Goal: Task Accomplishment & Management: Use online tool/utility

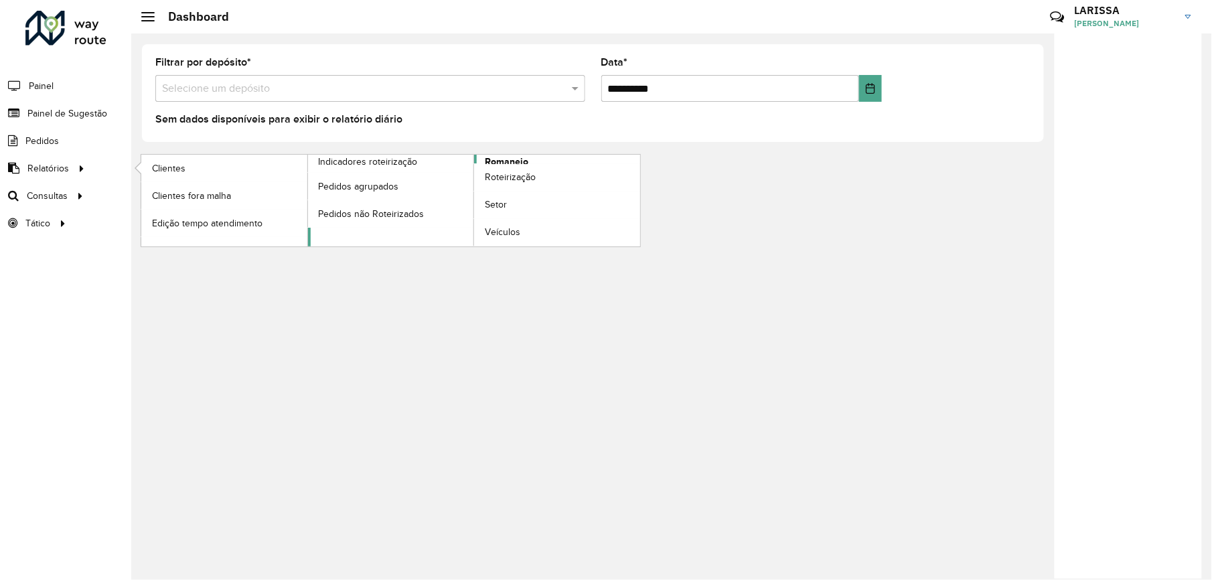
click at [518, 155] on span "Romaneio" at bounding box center [507, 162] width 44 height 14
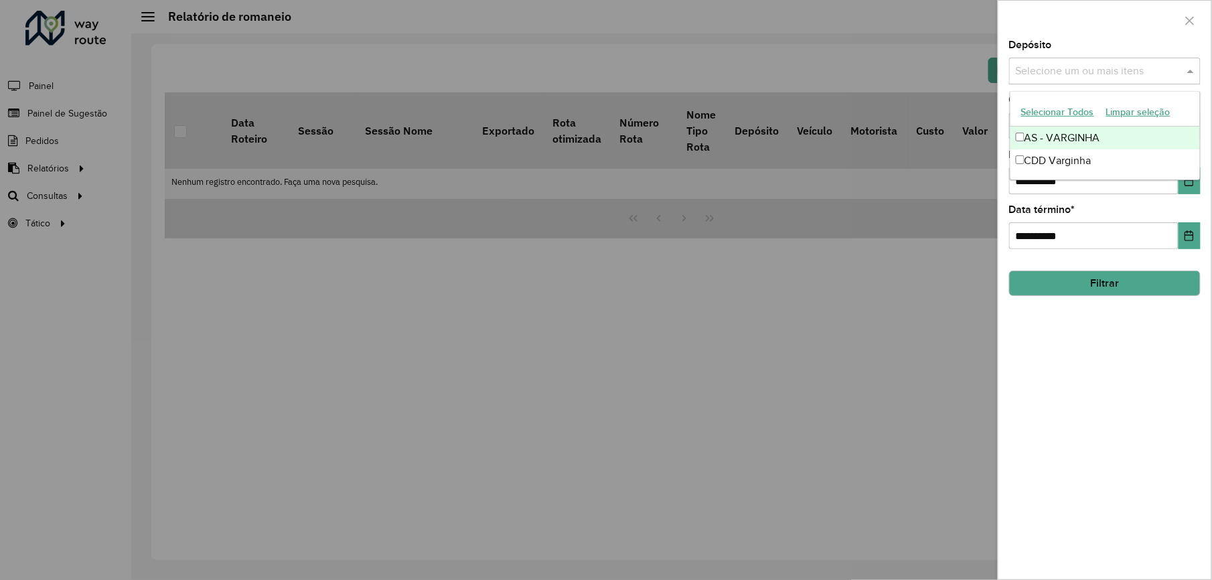
click at [1052, 60] on div "Selecione um ou mais itens" at bounding box center [1106, 71] width 192 height 27
click at [1044, 155] on div "CDD Varginha" at bounding box center [1106, 160] width 190 height 23
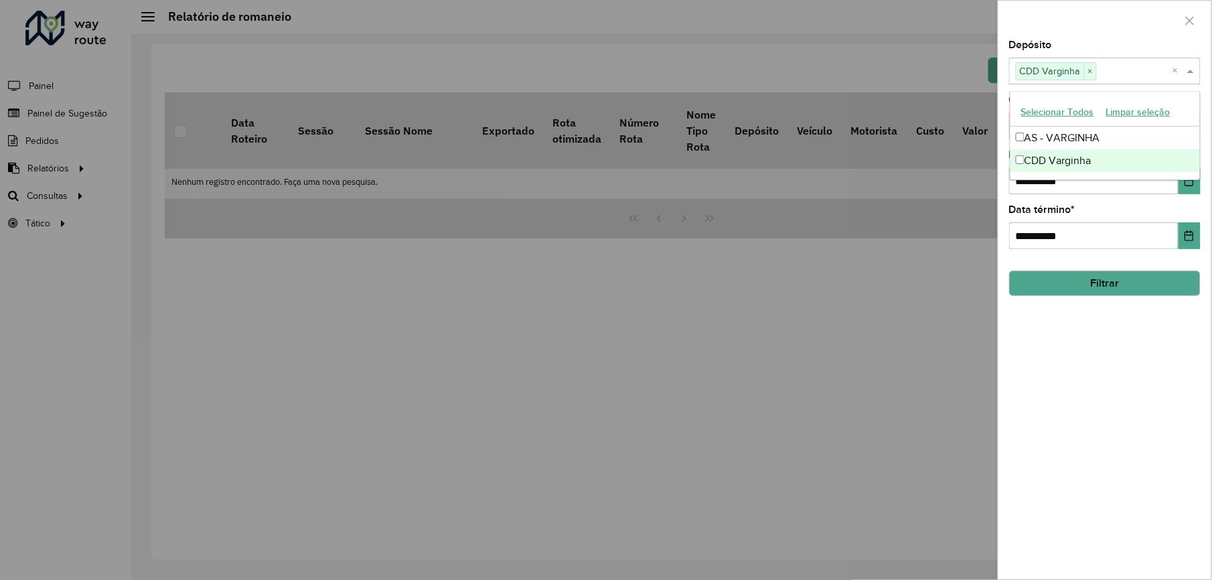
click at [1111, 293] on button "Filtrar" at bounding box center [1106, 283] width 192 height 25
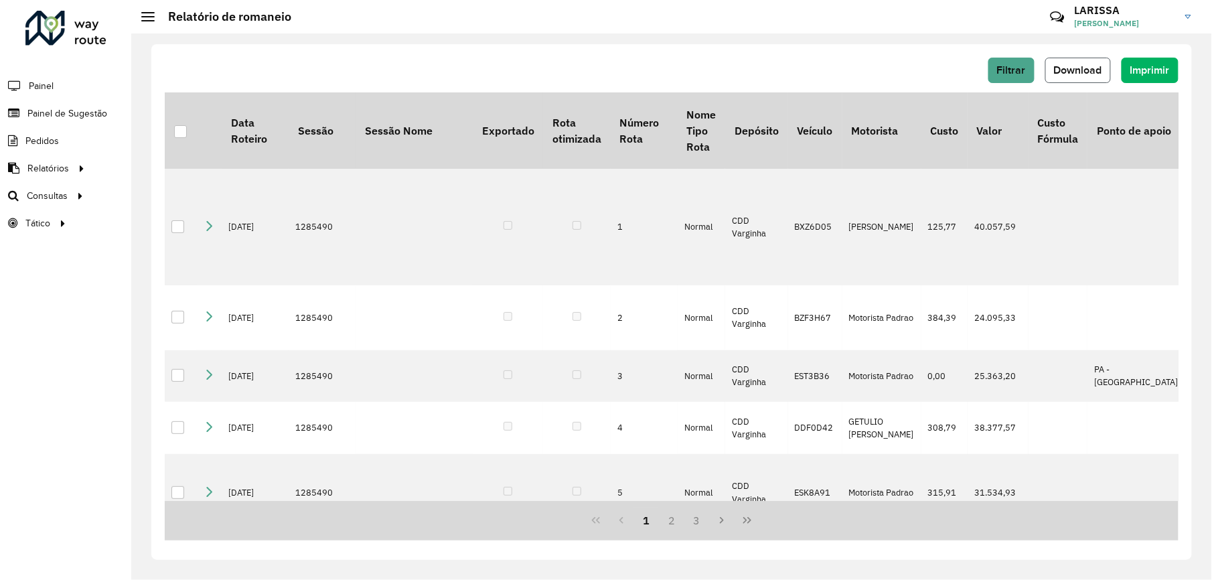
click at [1081, 59] on button "Download" at bounding box center [1079, 70] width 66 height 25
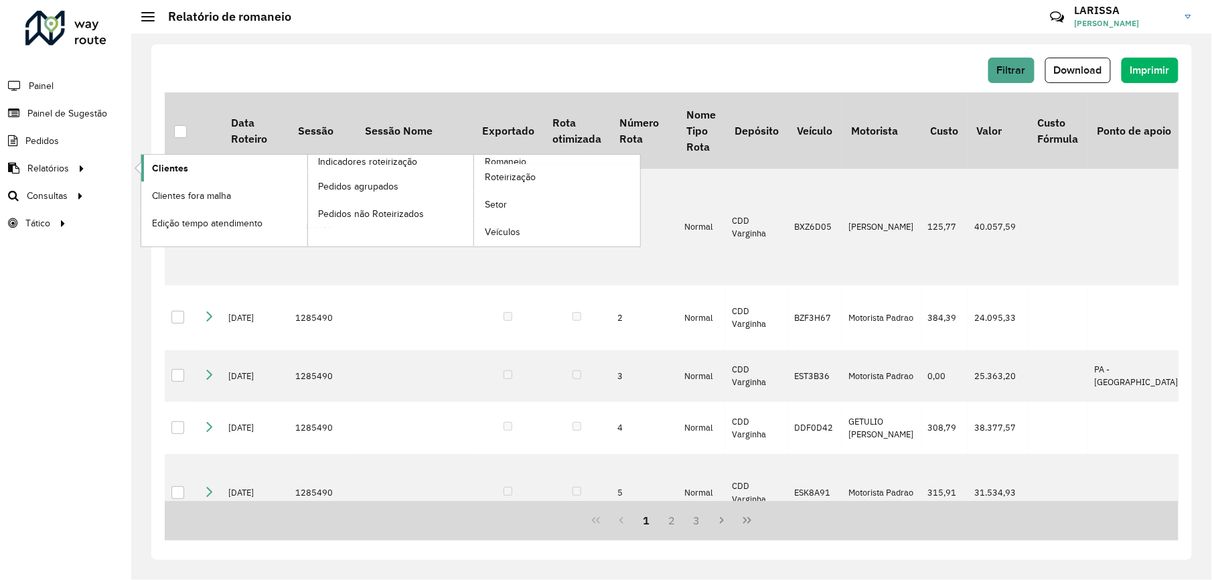
click at [177, 167] on span "Clientes" at bounding box center [170, 168] width 36 height 14
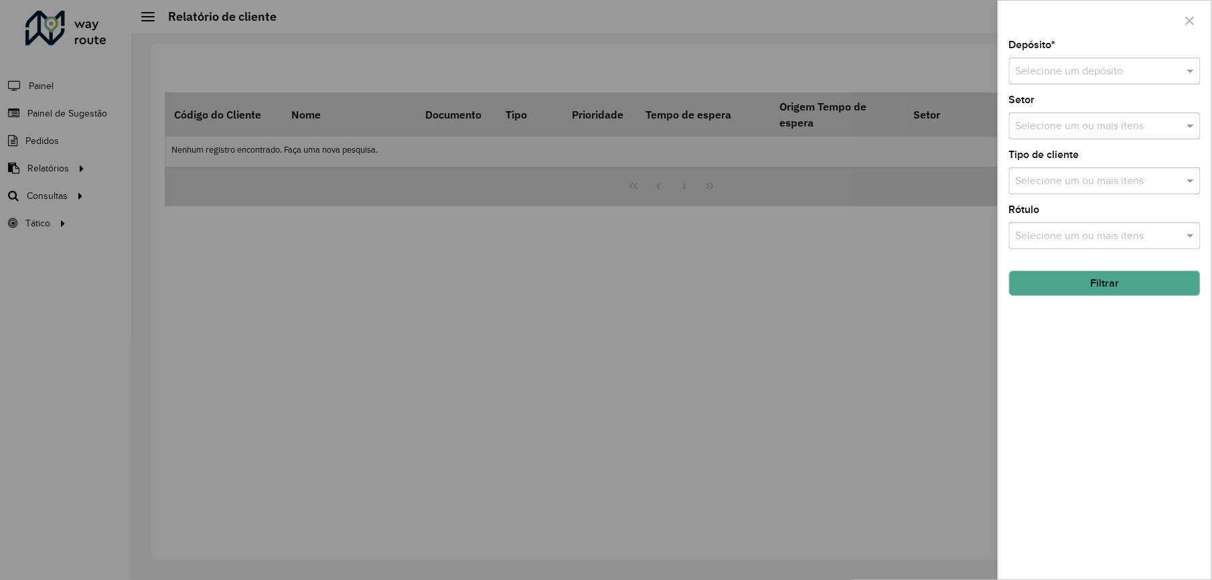
click at [1102, 68] on input "text" at bounding box center [1091, 72] width 151 height 16
click at [1074, 129] on span "CDD Varginha" at bounding box center [1049, 132] width 67 height 11
click at [1110, 287] on button "Filtrar" at bounding box center [1106, 283] width 192 height 25
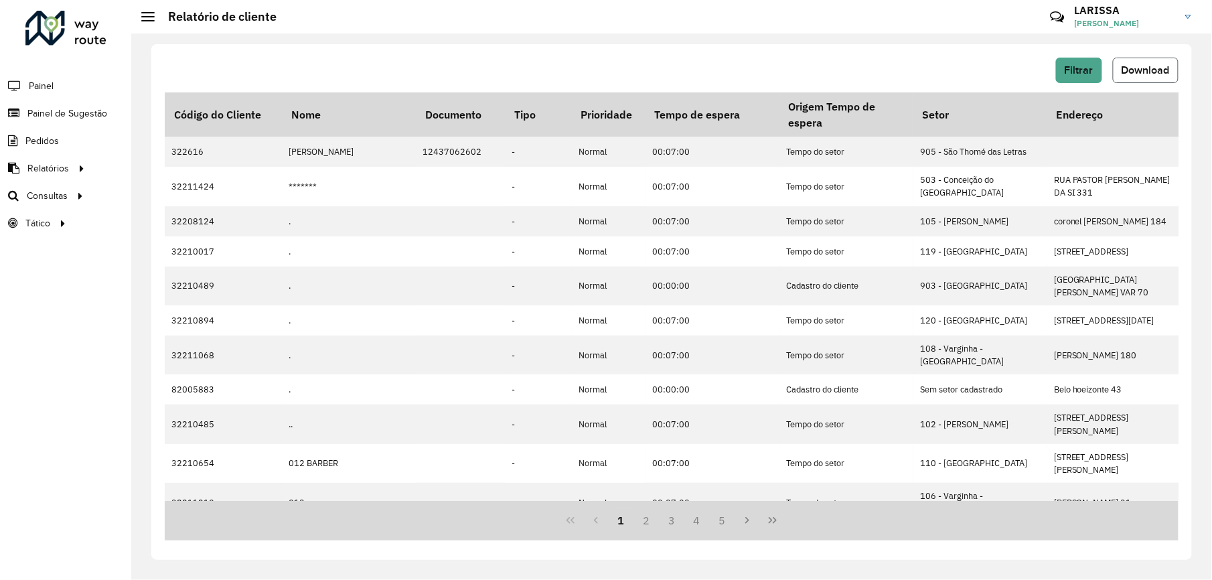
click at [1172, 68] on button "Download" at bounding box center [1146, 70] width 66 height 25
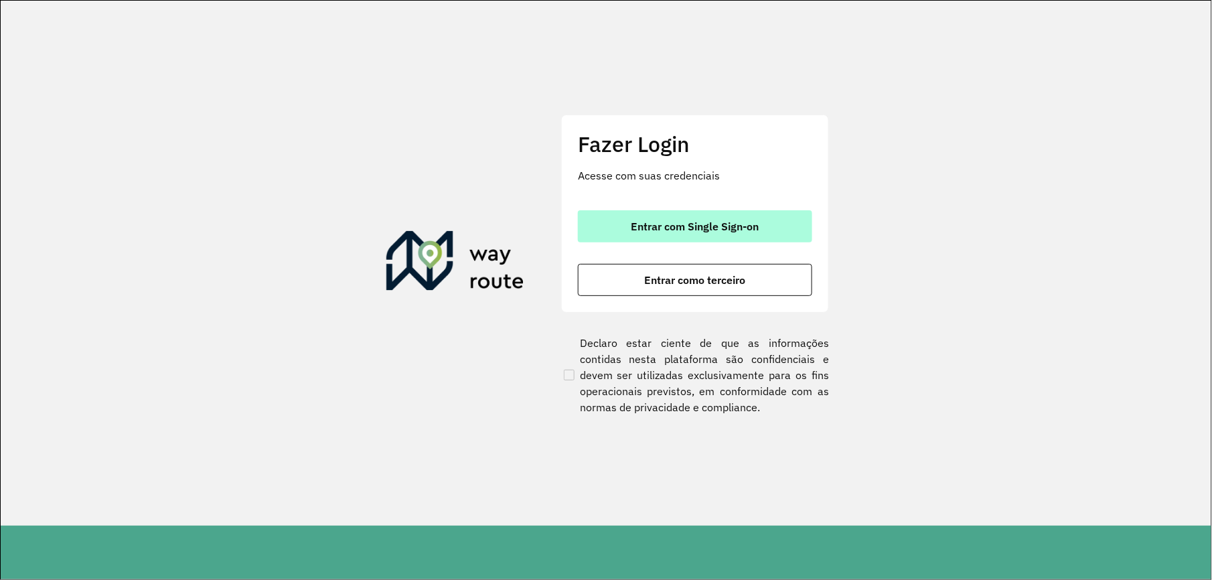
click at [772, 228] on button "Entrar com Single Sign-on" at bounding box center [695, 226] width 234 height 32
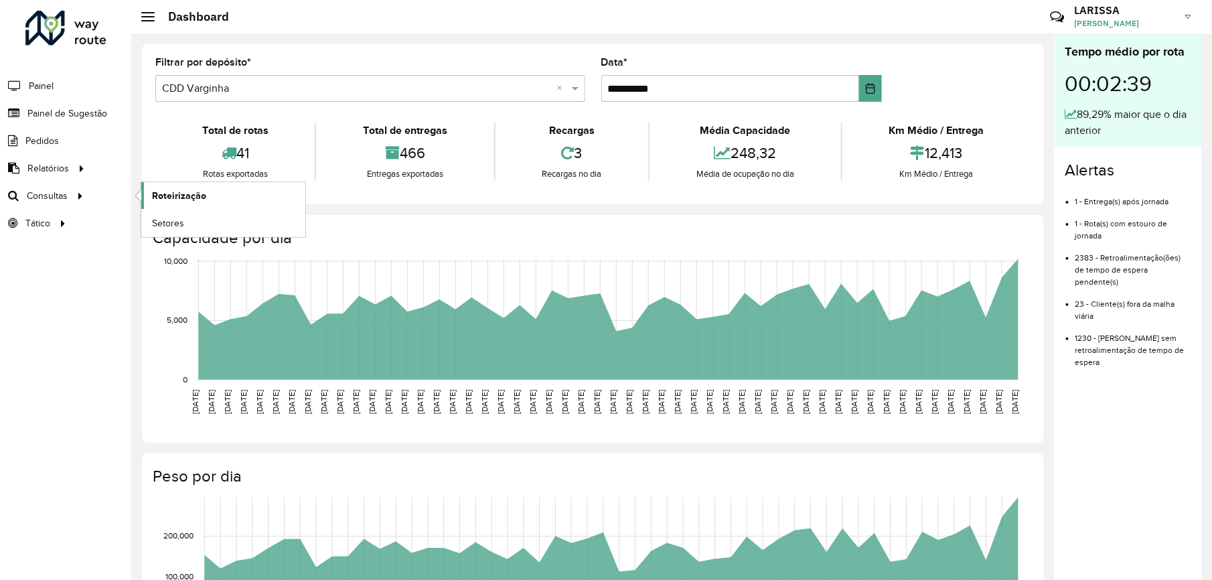
click at [230, 189] on link "Roteirização" at bounding box center [223, 195] width 164 height 27
click at [175, 191] on span "Roteirização" at bounding box center [179, 196] width 54 height 14
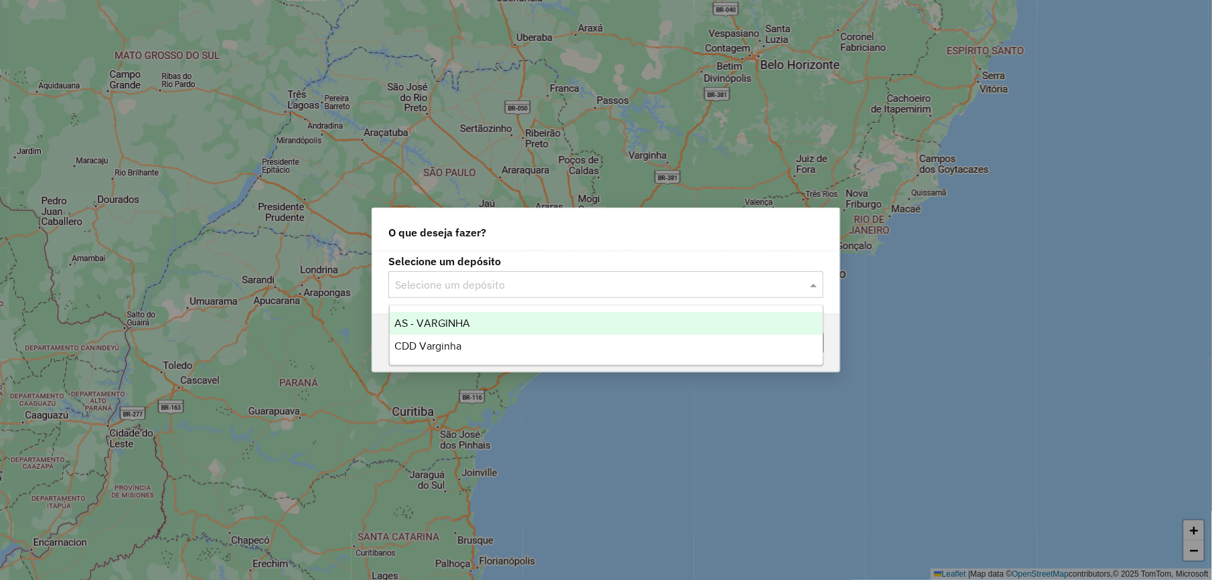
click at [468, 280] on input "text" at bounding box center [592, 285] width 395 height 16
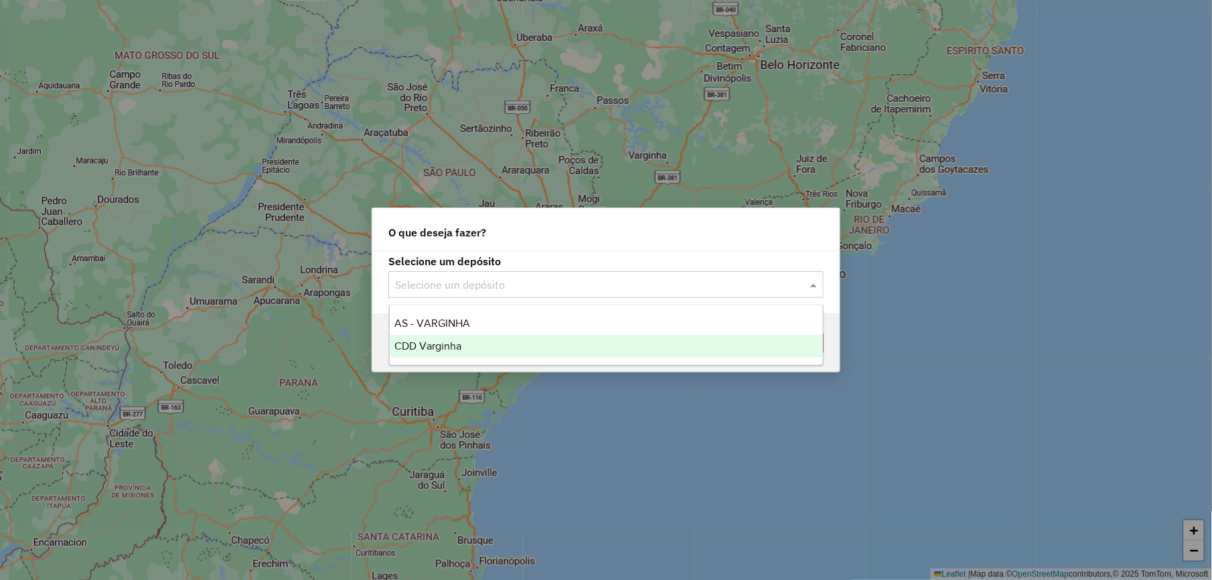
click at [469, 336] on div "CDD Varginha" at bounding box center [606, 346] width 433 height 23
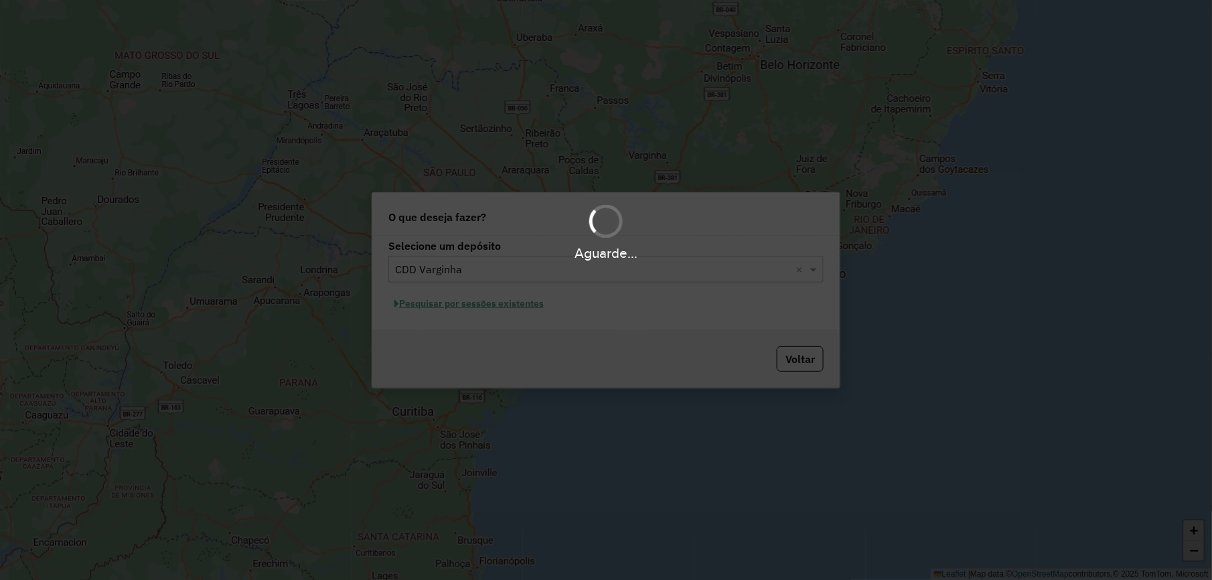
click at [496, 304] on div "Aguarde..." at bounding box center [606, 290] width 1212 height 580
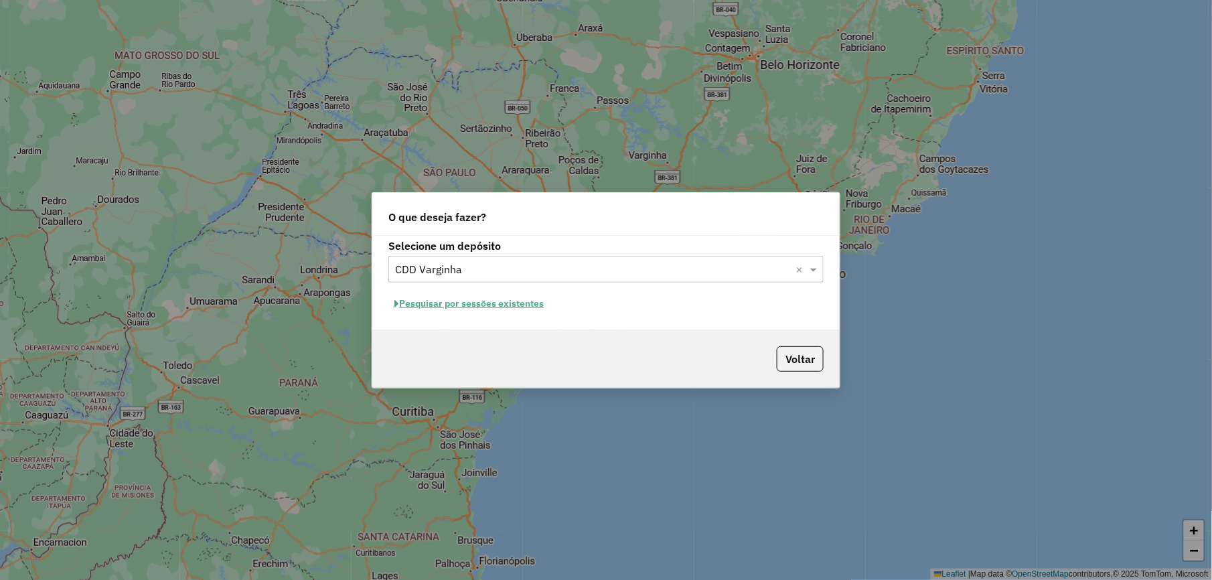
click at [496, 304] on button "Pesquisar por sessões existentes" at bounding box center [469, 303] width 161 height 21
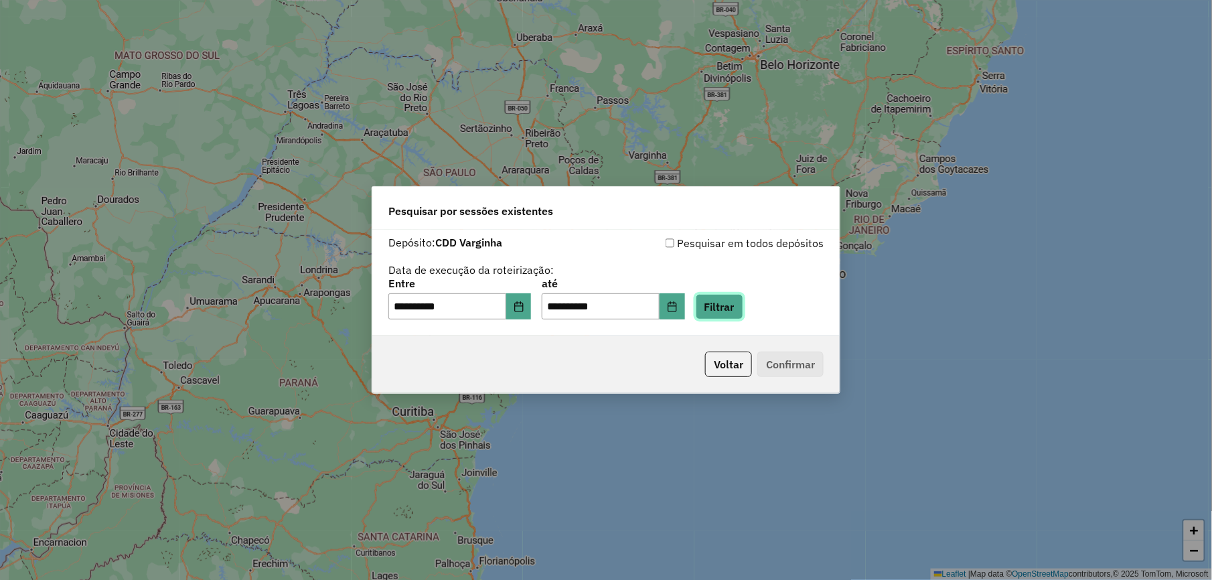
click at [719, 303] on button "Filtrar" at bounding box center [720, 306] width 48 height 25
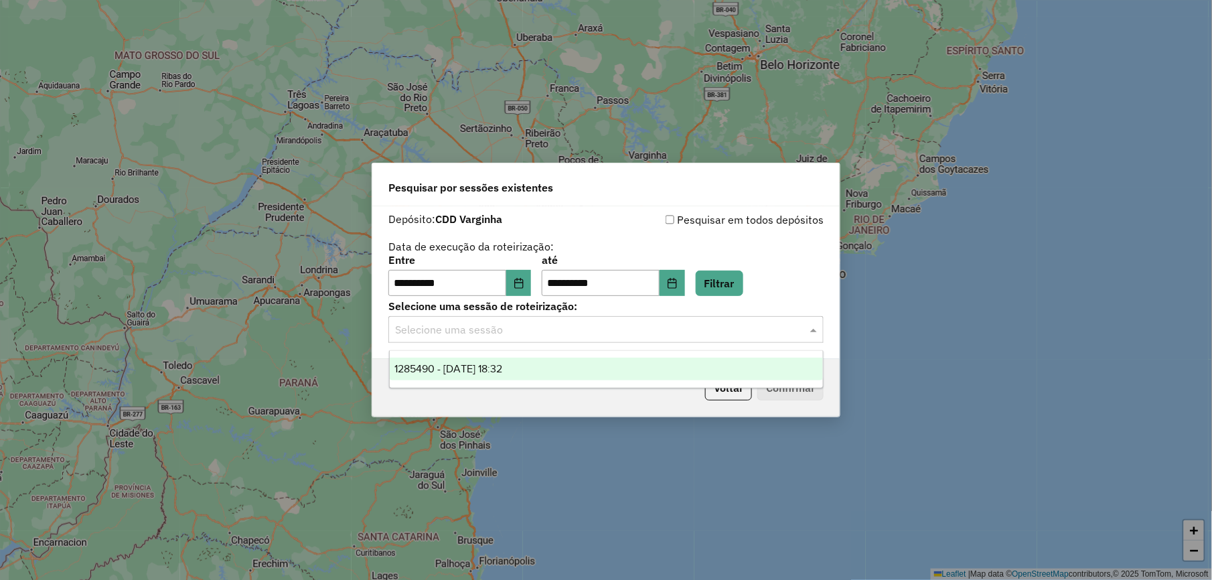
click at [561, 328] on input "text" at bounding box center [592, 330] width 395 height 16
click at [541, 370] on div "1285490 - 30/09/2025 18:32" at bounding box center [606, 369] width 433 height 23
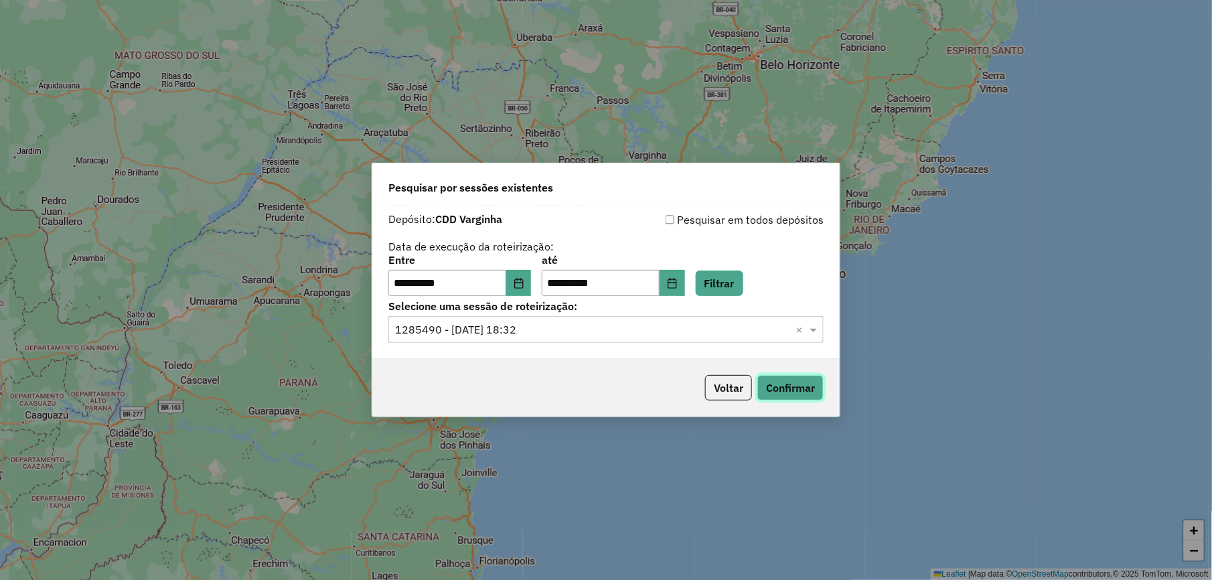
click at [778, 386] on button "Confirmar" at bounding box center [791, 387] width 66 height 25
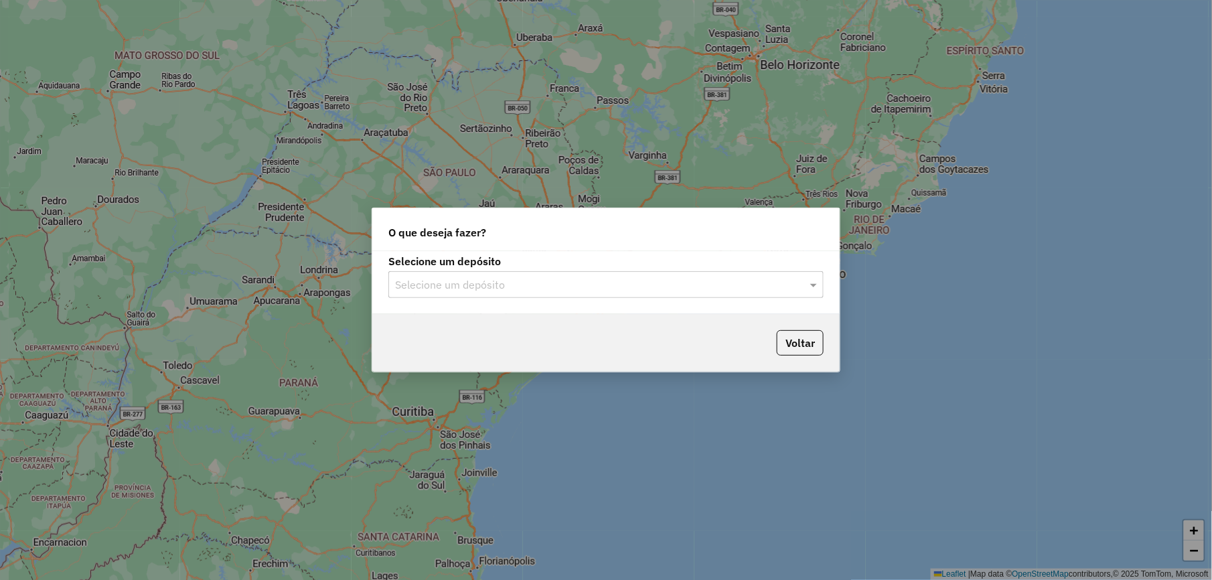
click at [505, 283] on input "text" at bounding box center [592, 285] width 395 height 16
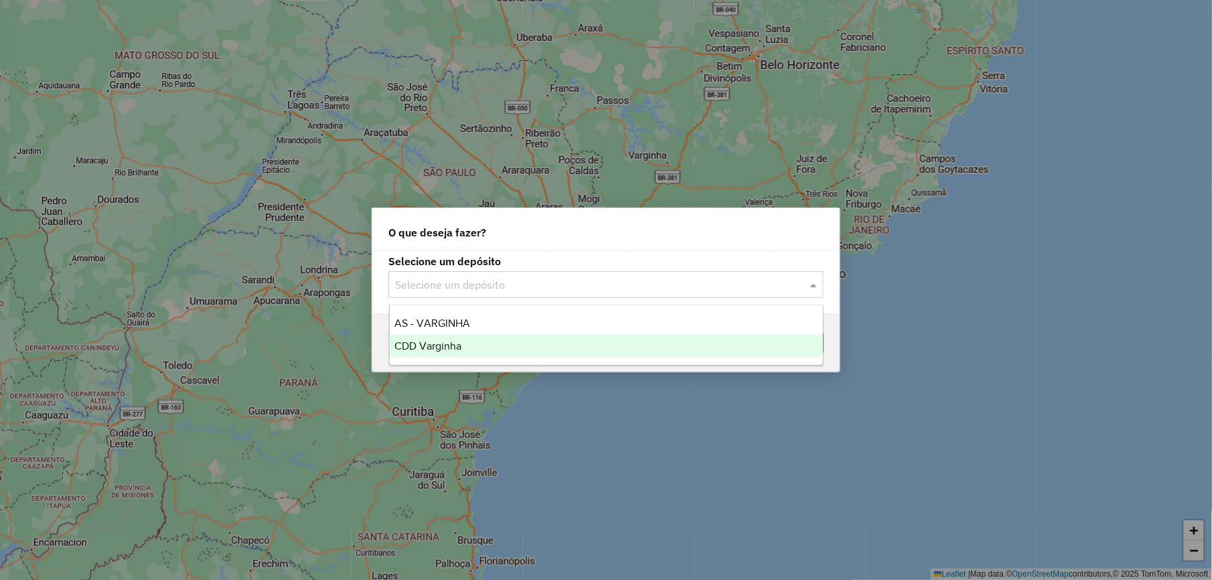
click at [488, 339] on div "CDD Varginha" at bounding box center [606, 346] width 433 height 23
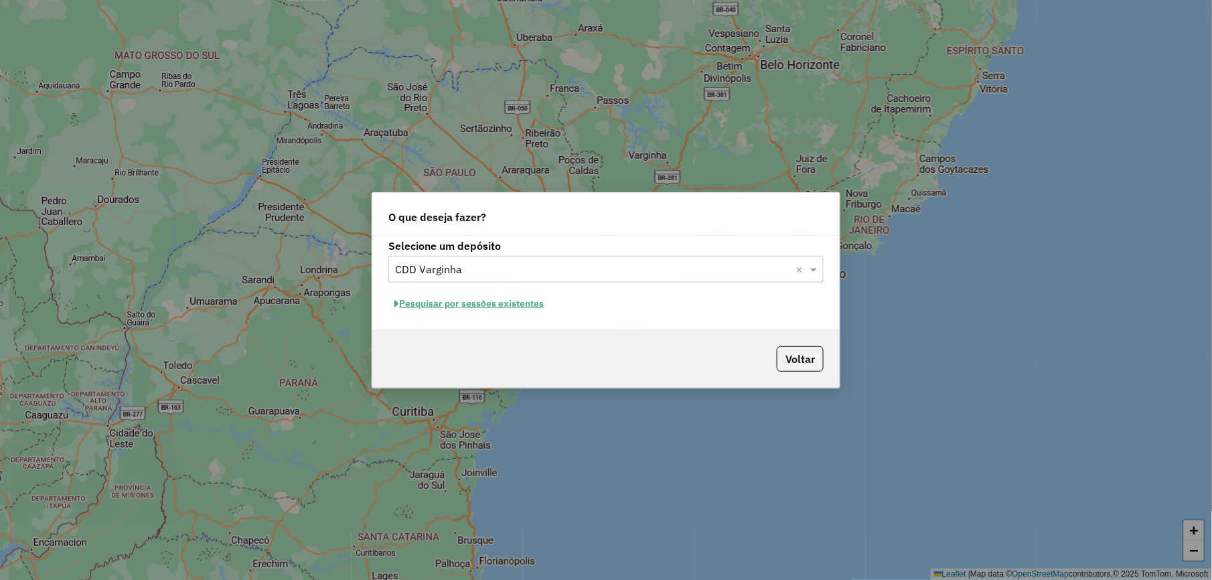
click at [512, 299] on button "Pesquisar por sessões existentes" at bounding box center [469, 303] width 161 height 21
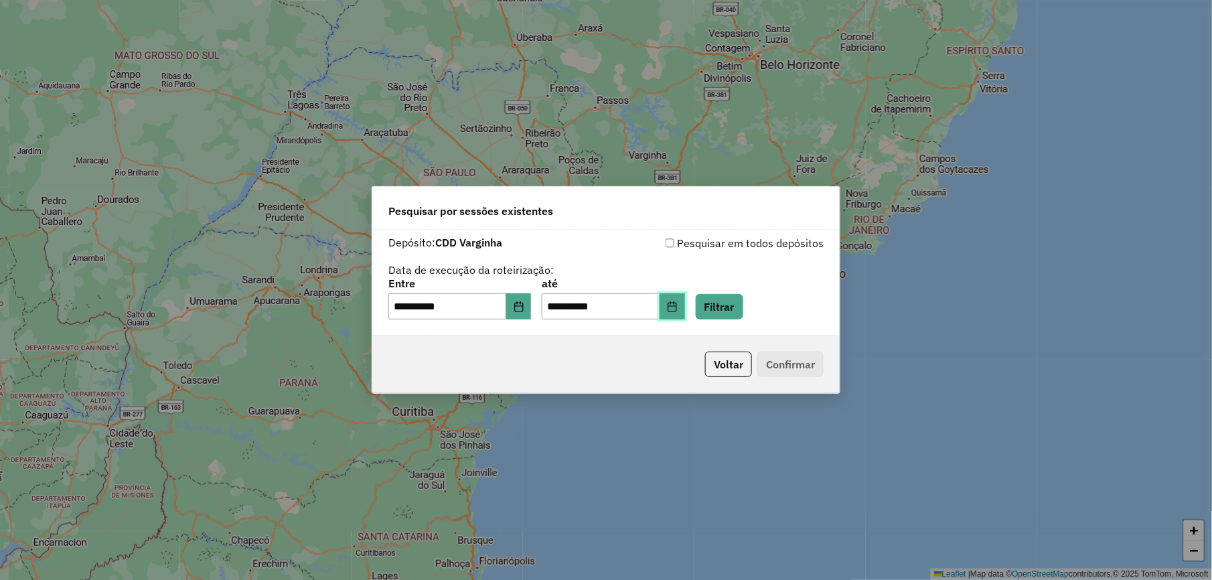
click at [685, 303] on button "Choose Date" at bounding box center [672, 306] width 25 height 27
click at [737, 301] on button "Filtrar" at bounding box center [720, 306] width 48 height 25
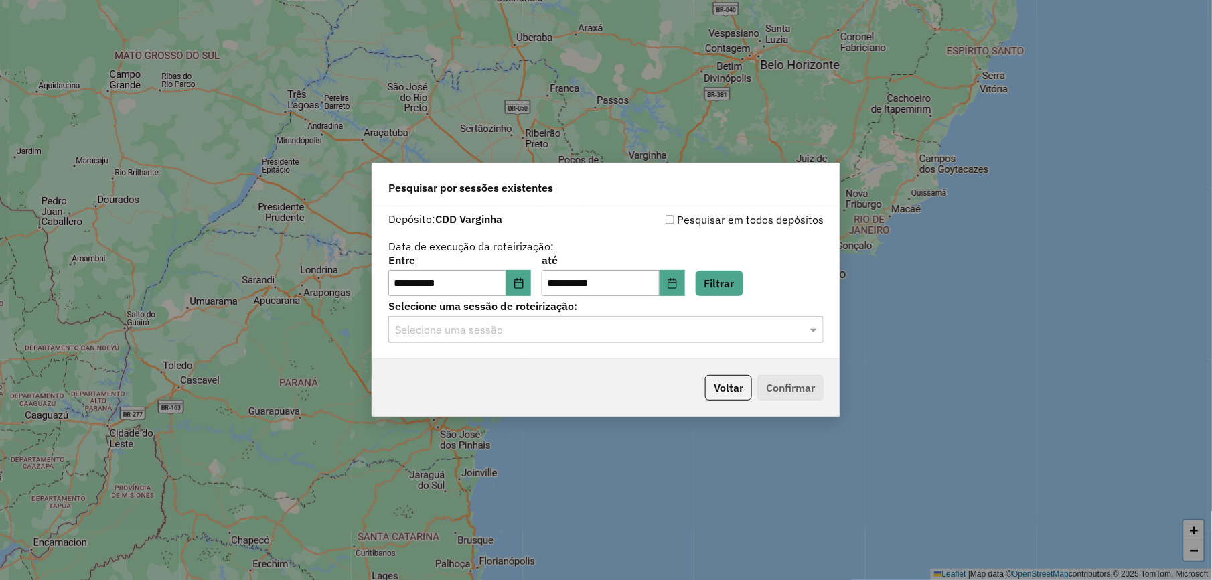
click at [687, 327] on input "text" at bounding box center [592, 330] width 395 height 16
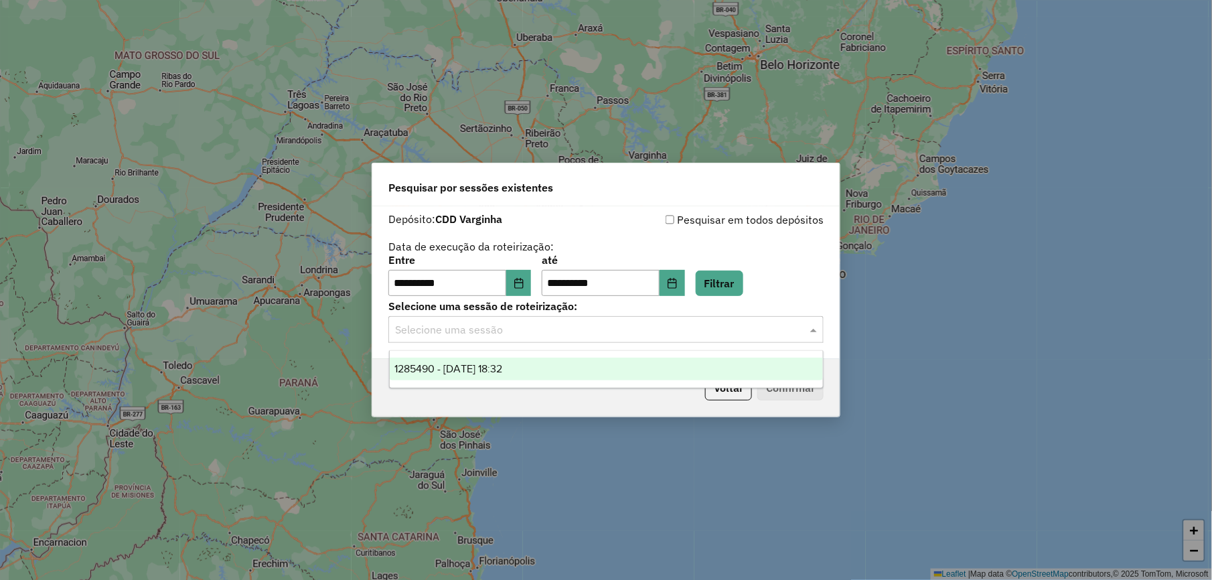
click at [588, 376] on div "1285490 - [DATE] 18:32" at bounding box center [606, 369] width 433 height 23
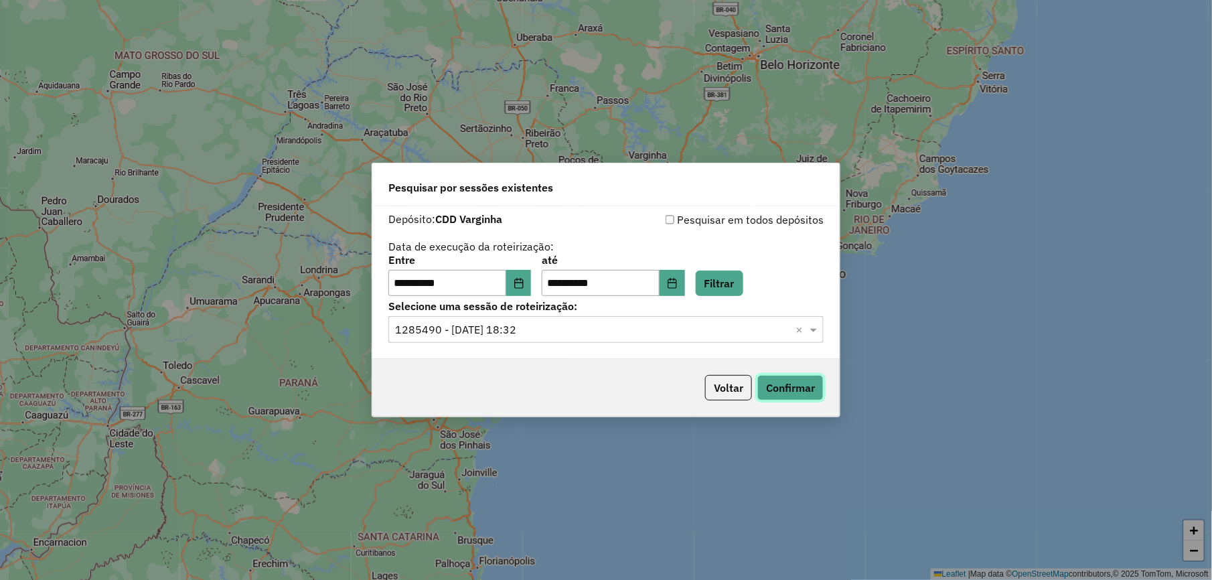
click at [776, 387] on button "Confirmar" at bounding box center [791, 387] width 66 height 25
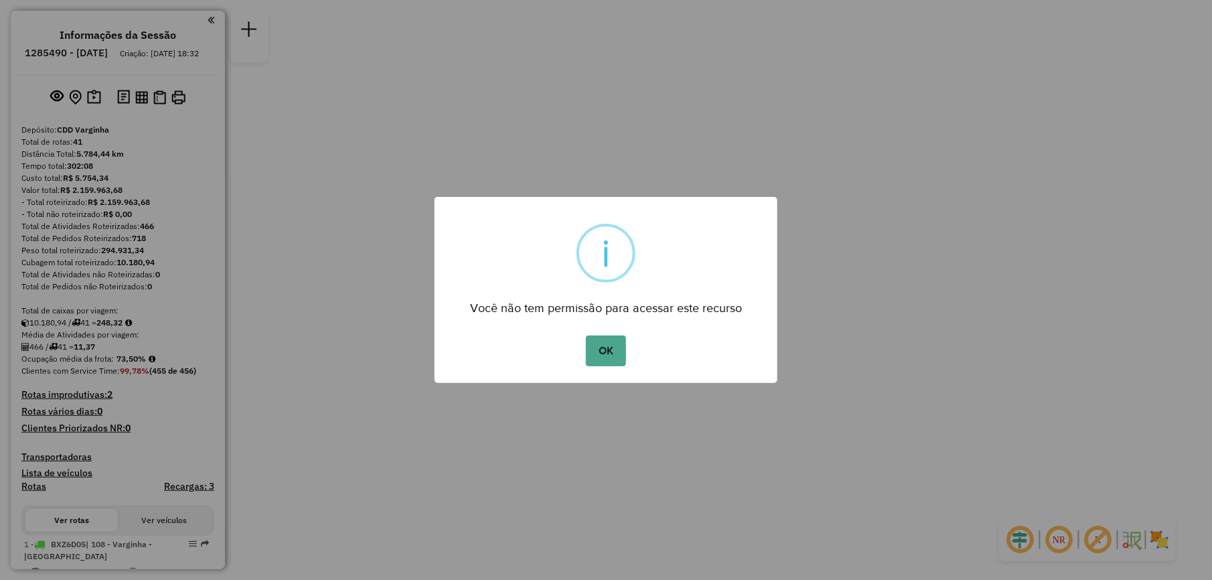
click at [628, 344] on div "OK No Cancel" at bounding box center [606, 351] width 343 height 38
click at [610, 350] on button "OK" at bounding box center [606, 351] width 40 height 31
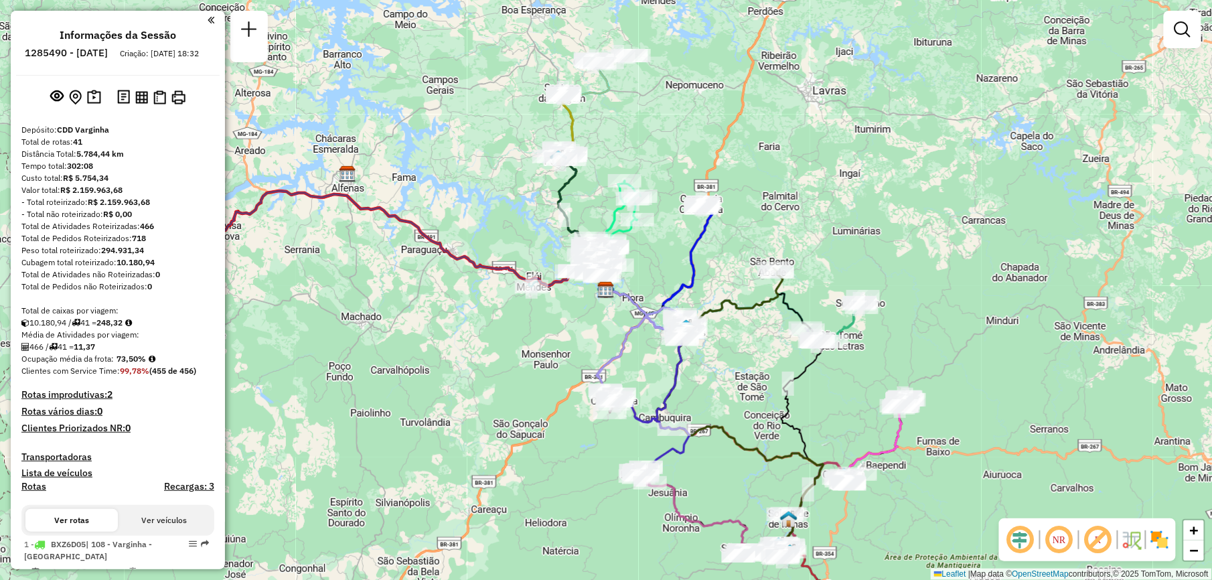
click at [172, 376] on strong "(455 de 456)" at bounding box center [172, 371] width 47 height 10
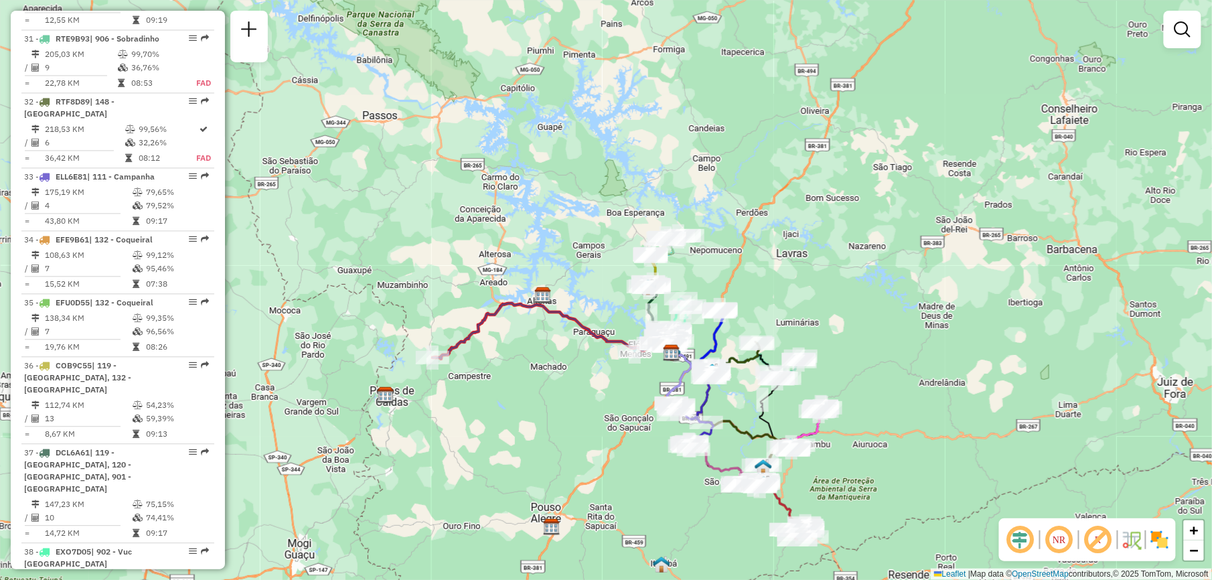
scroll to position [3013, 0]
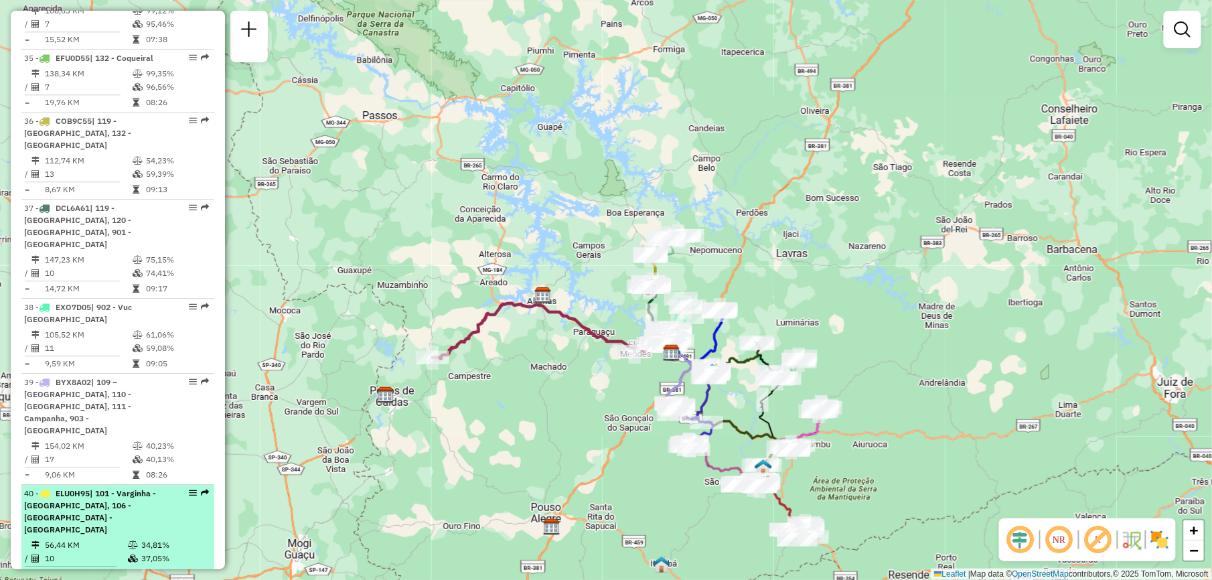
click at [116, 488] on div "40 - ELU0H95 | 101 - [GEOGRAPHIC_DATA] - [GEOGRAPHIC_DATA], 106 - [GEOGRAPHIC_D…" at bounding box center [95, 512] width 142 height 48
select select "**********"
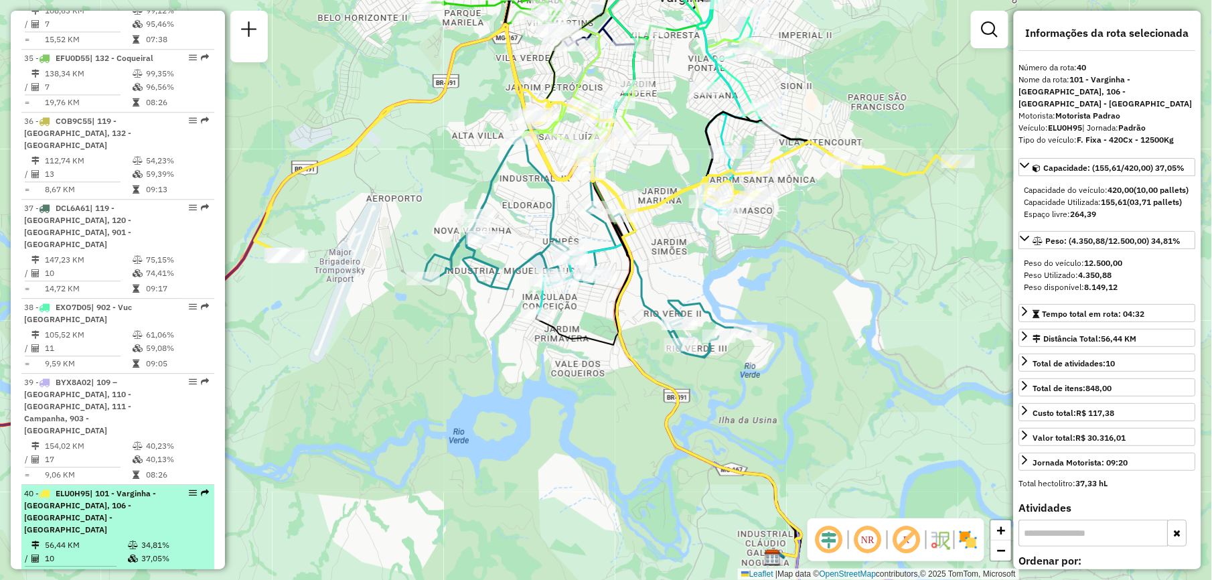
click at [126, 485] on li "40 - ELU0H95 | 101 - [GEOGRAPHIC_DATA] - [GEOGRAPHIC_DATA], 106 - [GEOGRAPHIC_D…" at bounding box center [117, 534] width 193 height 99
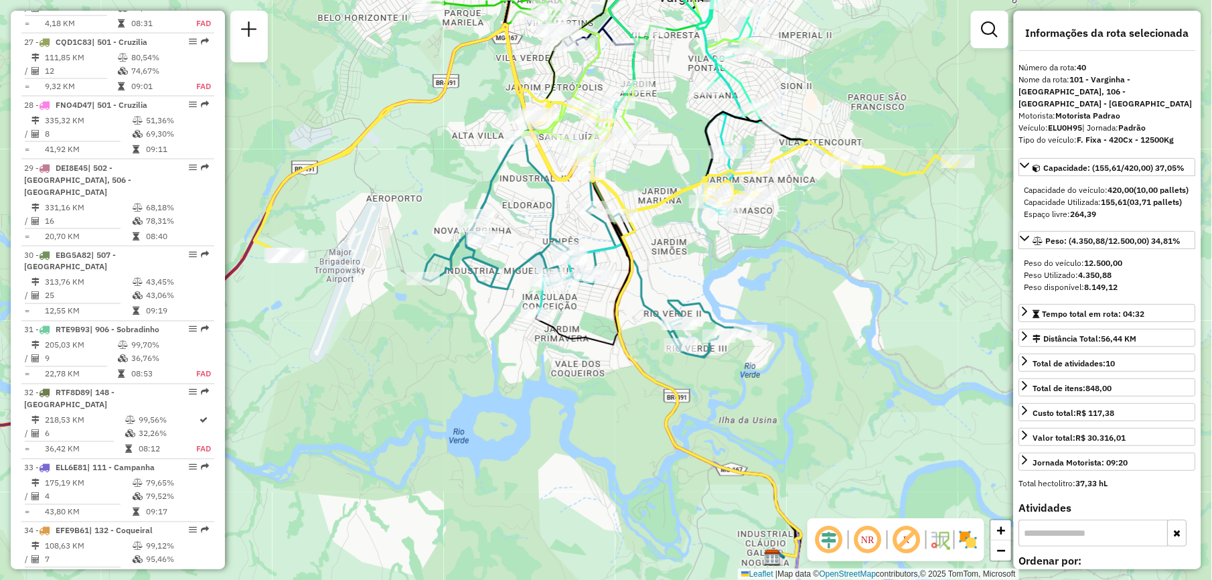
scroll to position [2388, 0]
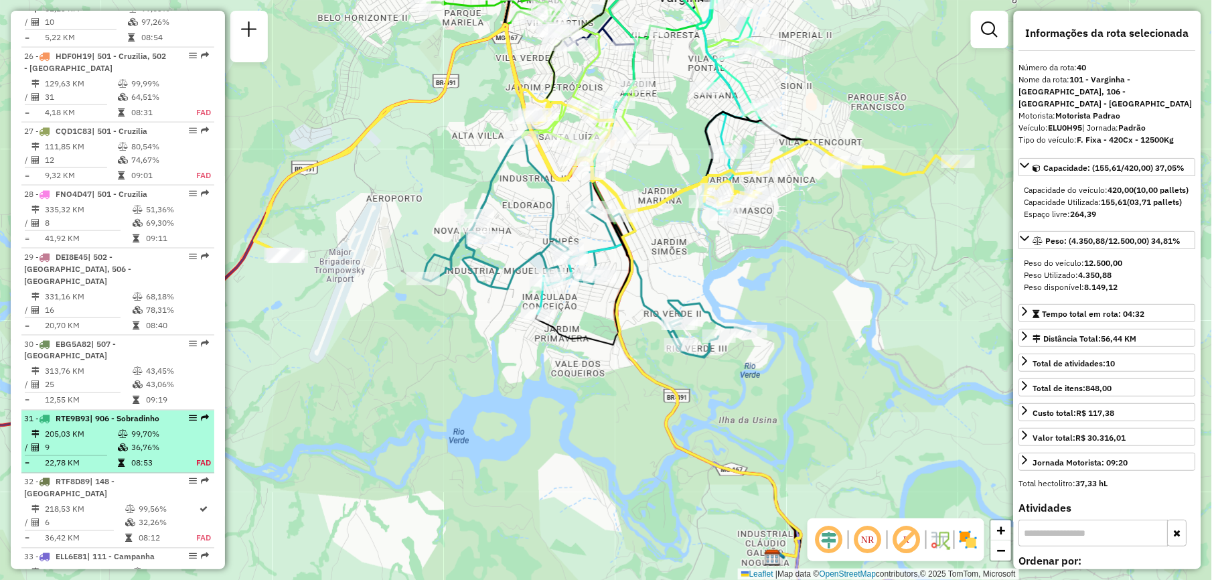
click at [122, 413] on div "31 - RTE9B93 | 906 - Sobradinho" at bounding box center [95, 419] width 142 height 12
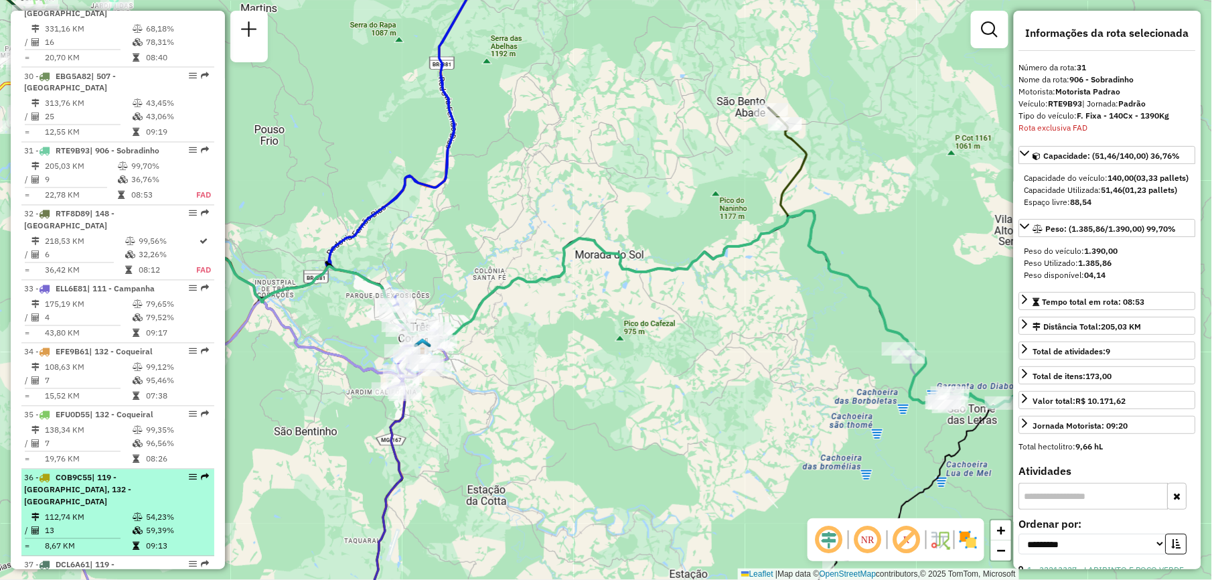
scroll to position [2567, 0]
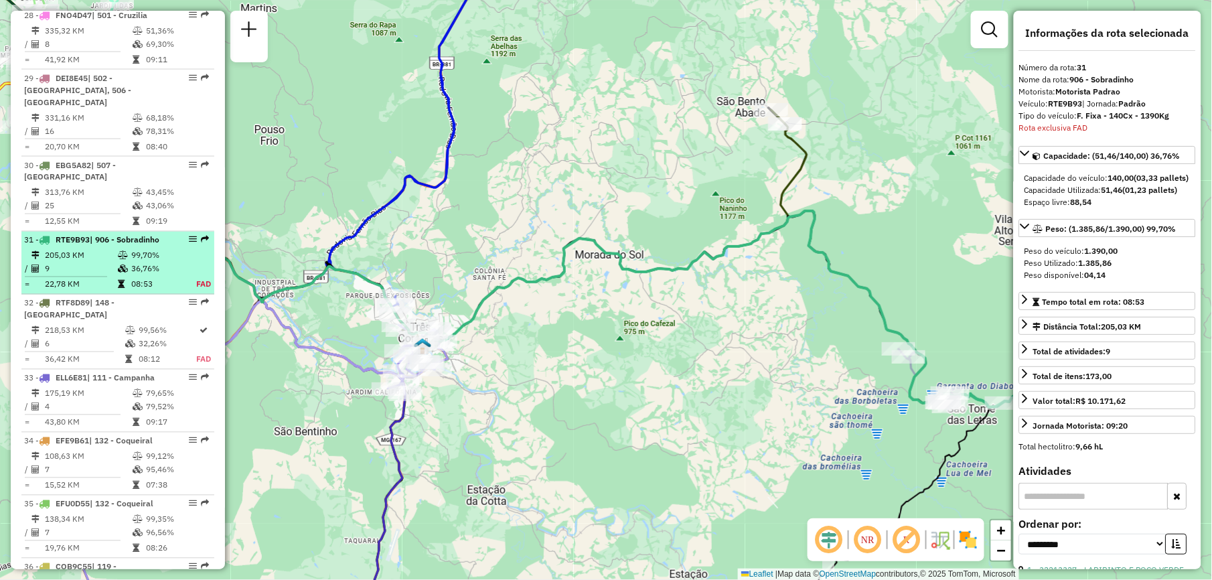
click at [78, 232] on li "31 - RTE9B93 | 906 - Sobradinho 205,03 KM 99,70% / 9 36,76% = 22,78 KM 08:53 FAD" at bounding box center [117, 263] width 193 height 63
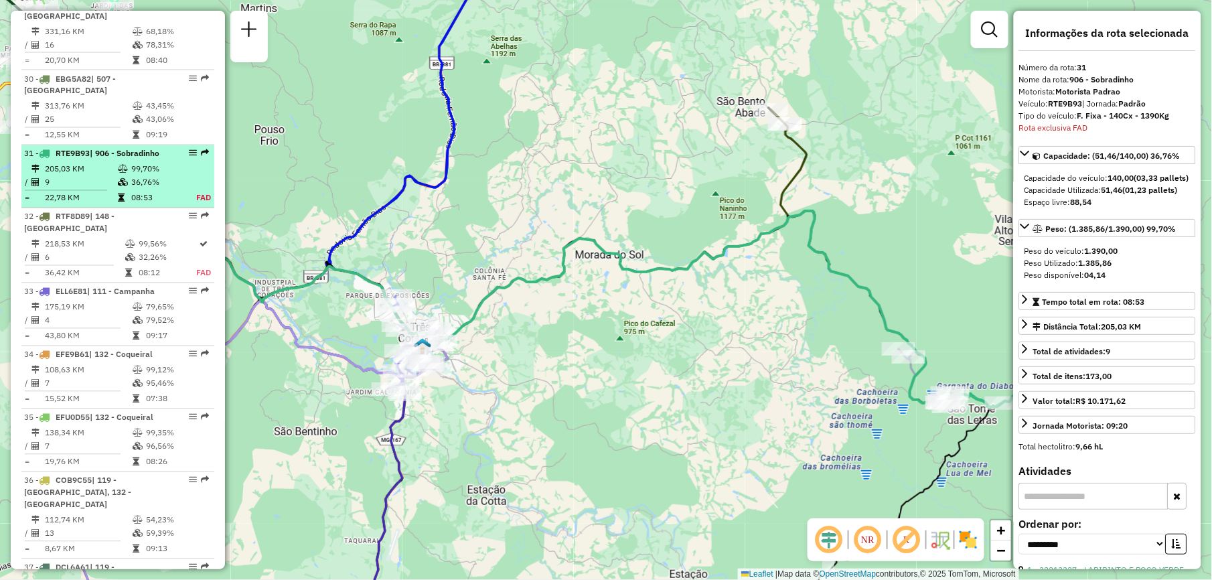
scroll to position [2721, 0]
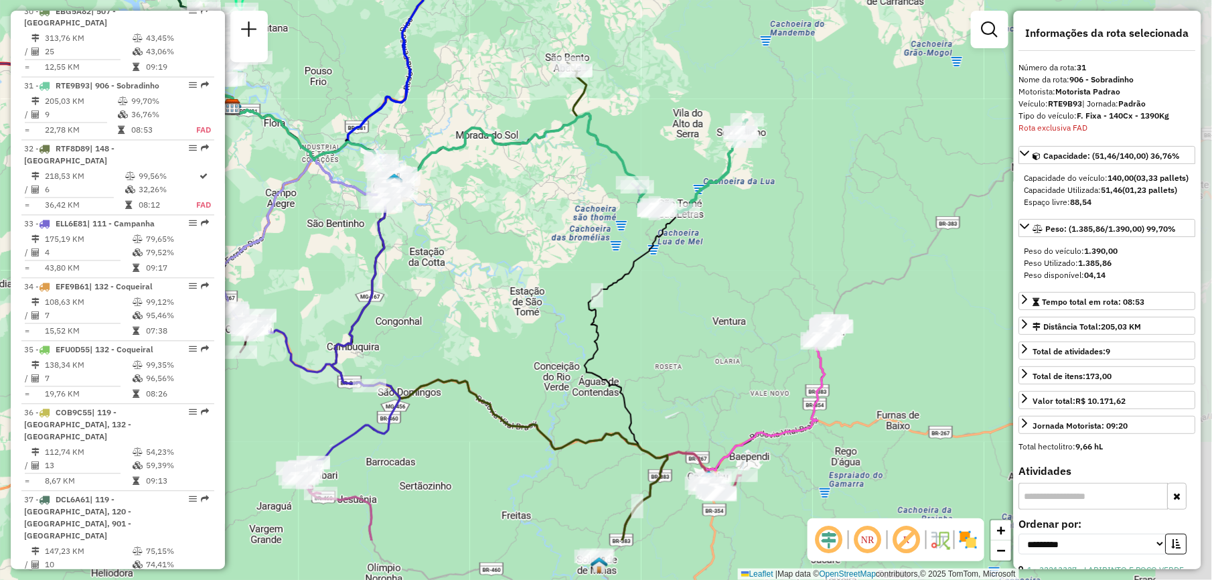
drag, startPoint x: 614, startPoint y: 328, endPoint x: 447, endPoint y: 196, distance: 212.2
click at [447, 196] on div "Janela de atendimento Grade de atendimento Capacidade Transportadoras Veículos …" at bounding box center [606, 290] width 1212 height 580
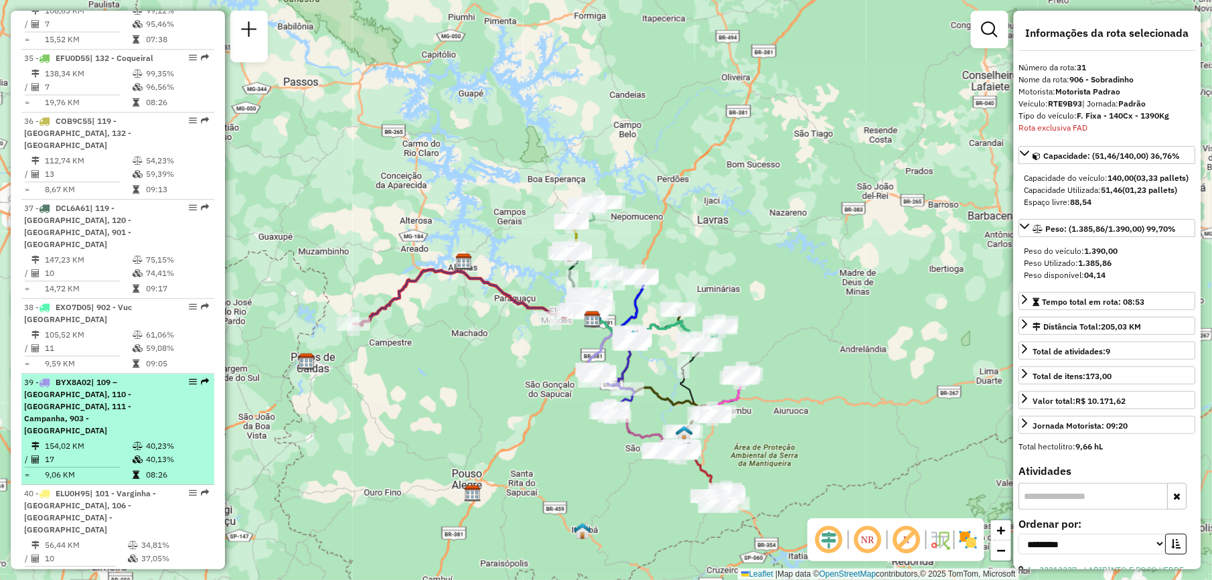
scroll to position [2745, 0]
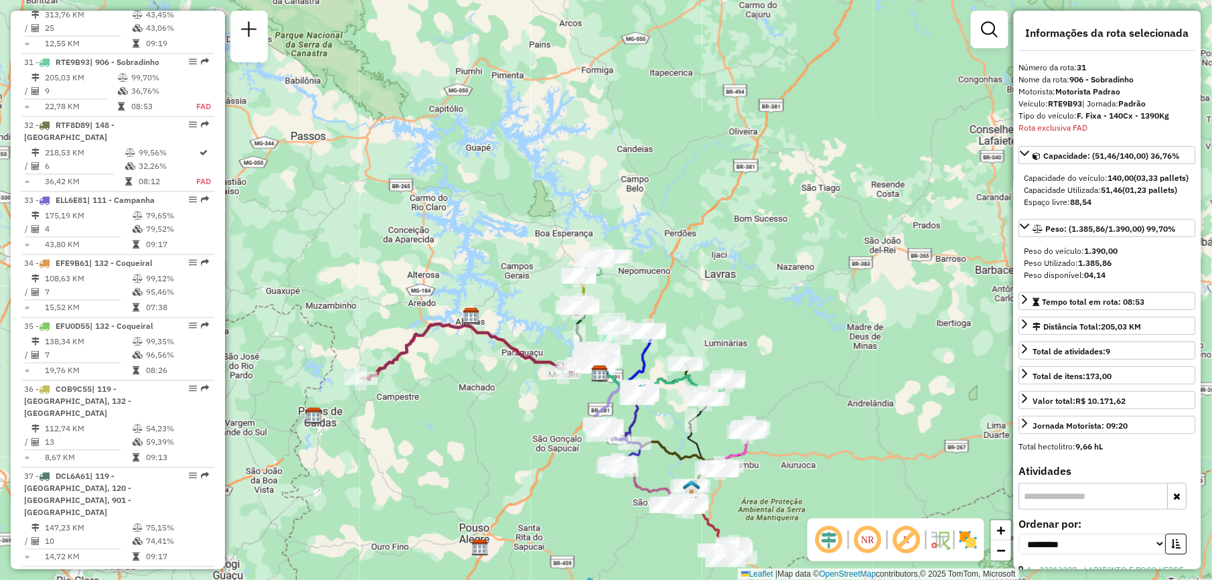
drag, startPoint x: 395, startPoint y: 215, endPoint x: 402, endPoint y: 269, distance: 54.8
click at [402, 269] on div "Janela de atendimento Grade de atendimento Capacidade Transportadoras Veículos …" at bounding box center [606, 290] width 1212 height 580
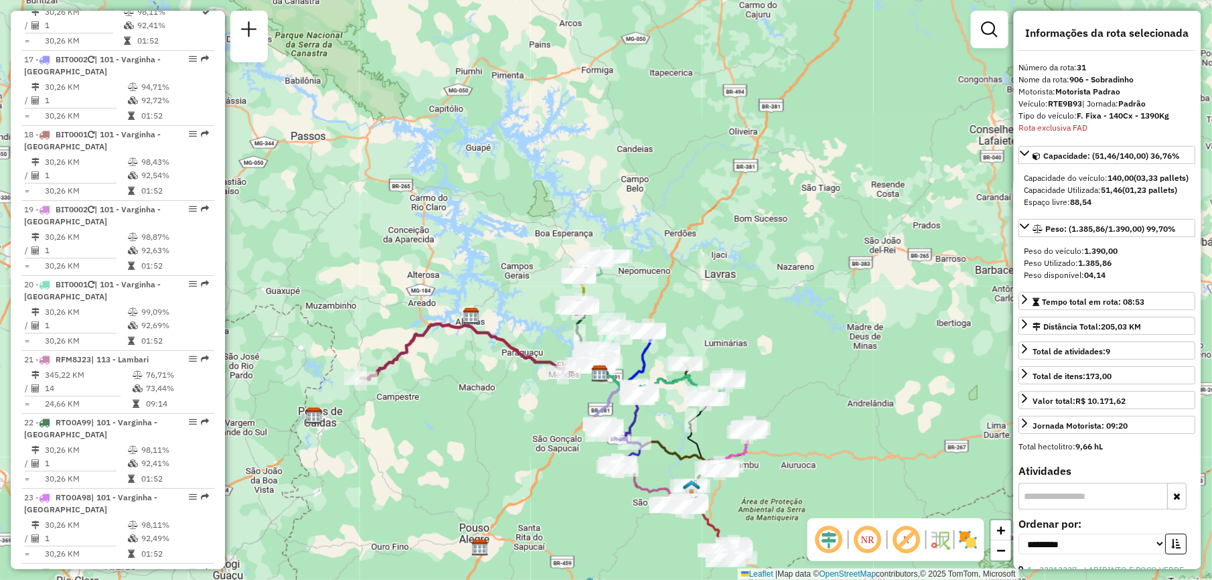
scroll to position [1584, 0]
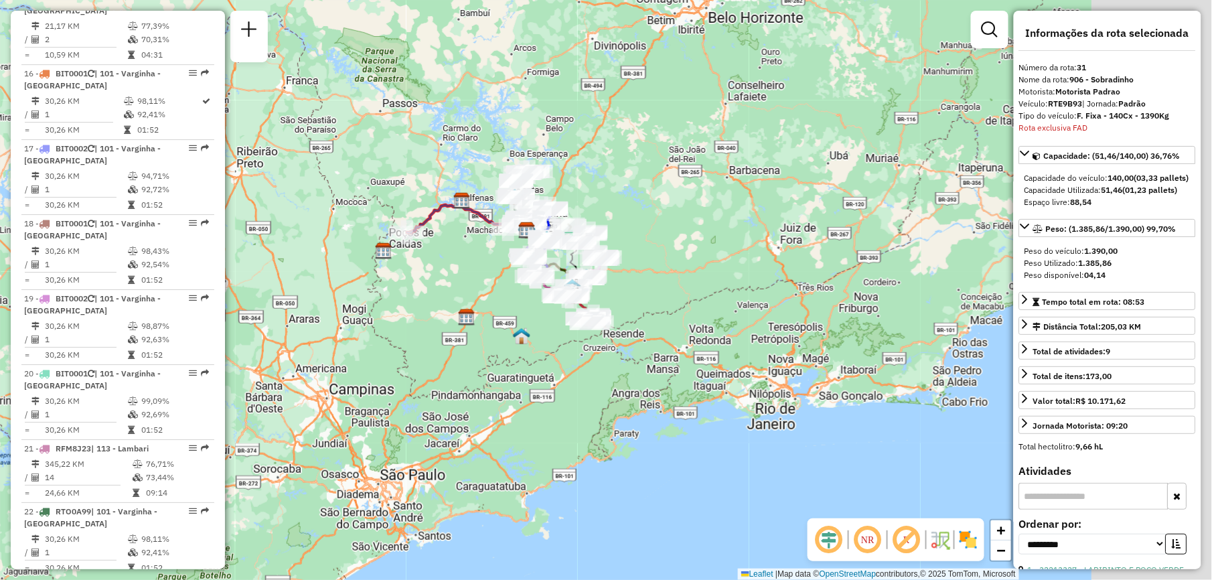
drag, startPoint x: 673, startPoint y: 416, endPoint x: 431, endPoint y: 290, distance: 272.1
click at [431, 290] on div "Janela de atendimento Grade de atendimento Capacidade Transportadoras Veículos …" at bounding box center [606, 290] width 1212 height 580
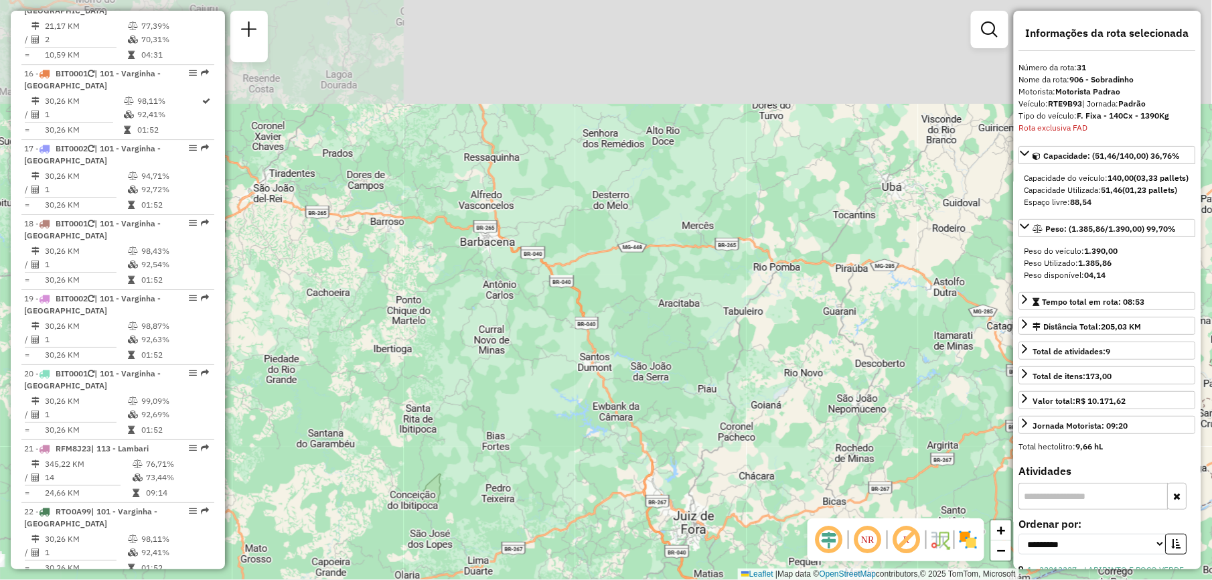
drag, startPoint x: 710, startPoint y: 295, endPoint x: 614, endPoint y: 524, distance: 248.6
click at [614, 524] on div "Janela de atendimento Grade de atendimento Capacidade Transportadoras Veículos …" at bounding box center [606, 290] width 1212 height 580
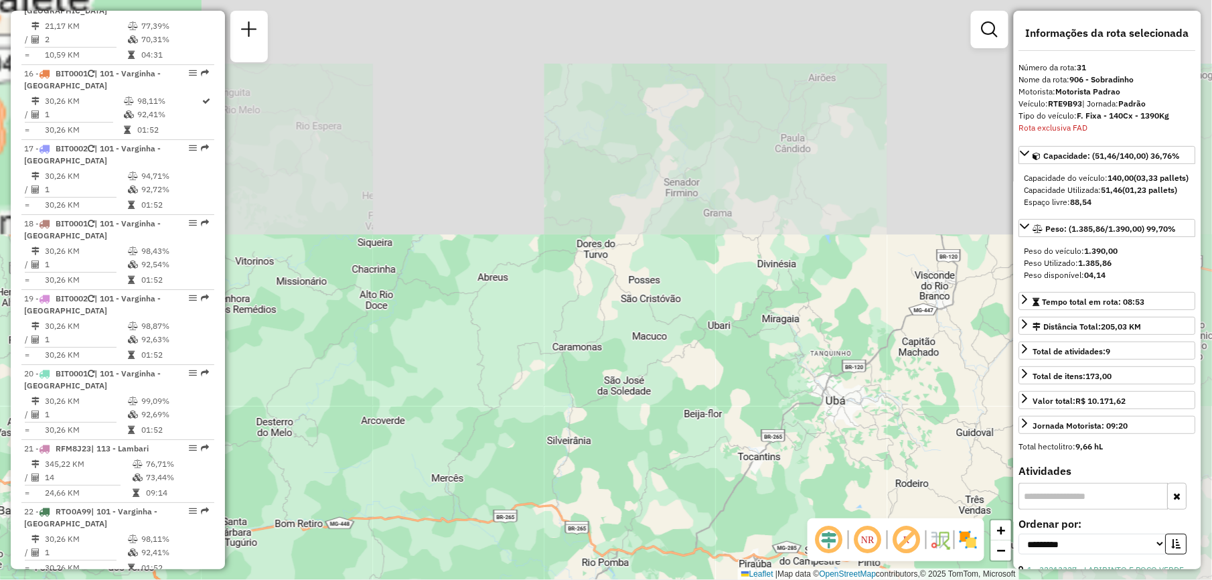
drag, startPoint x: 758, startPoint y: 251, endPoint x: 587, endPoint y: 574, distance: 365.9
click at [589, 579] on html "Aguarde... Pop-up bloqueado! Seu navegador bloqueou automáticamente a abertura …" at bounding box center [606, 290] width 1212 height 580
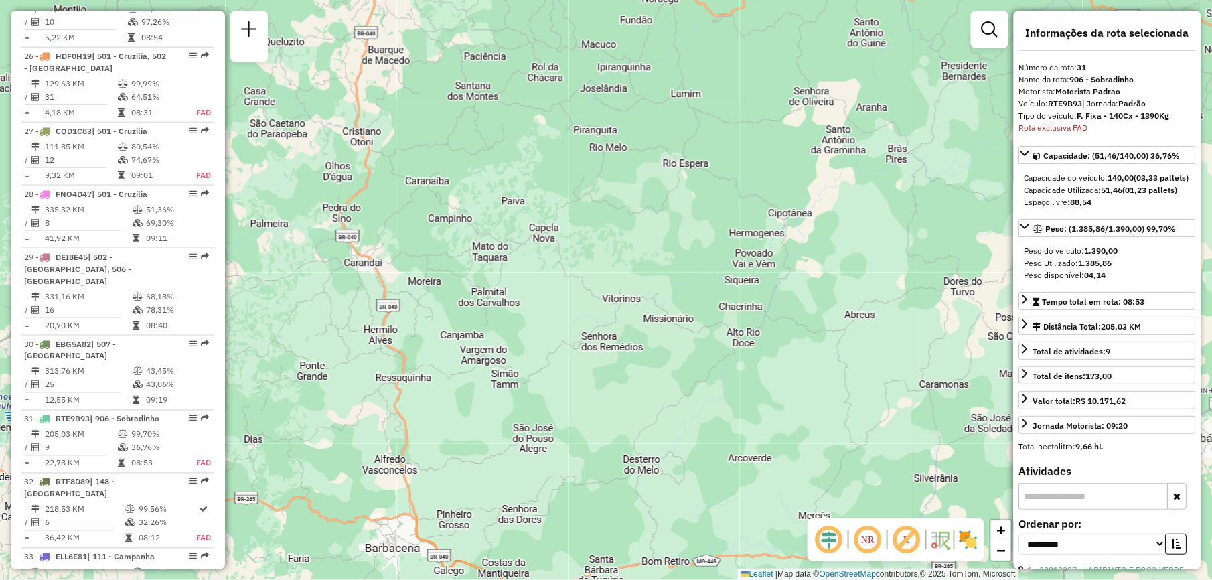
scroll to position [2745, 0]
